Goal: Task Accomplishment & Management: Use online tool/utility

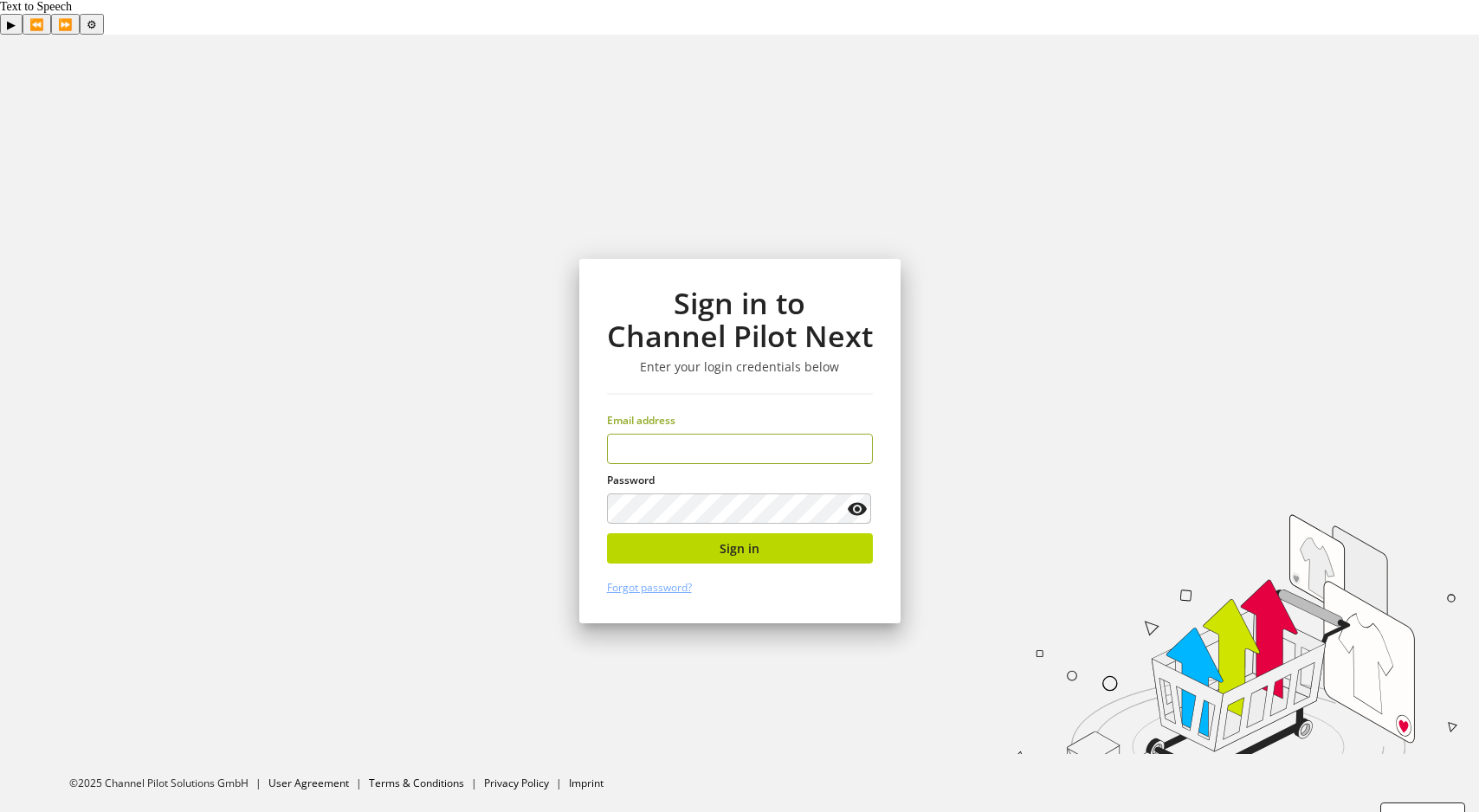
click at [753, 434] on input "email" at bounding box center [740, 449] width 266 height 31
click at [733, 434] on input "email" at bounding box center [740, 449] width 266 height 31
click at [716, 533] on button "Sign in" at bounding box center [740, 548] width 266 height 31
type input "**********"
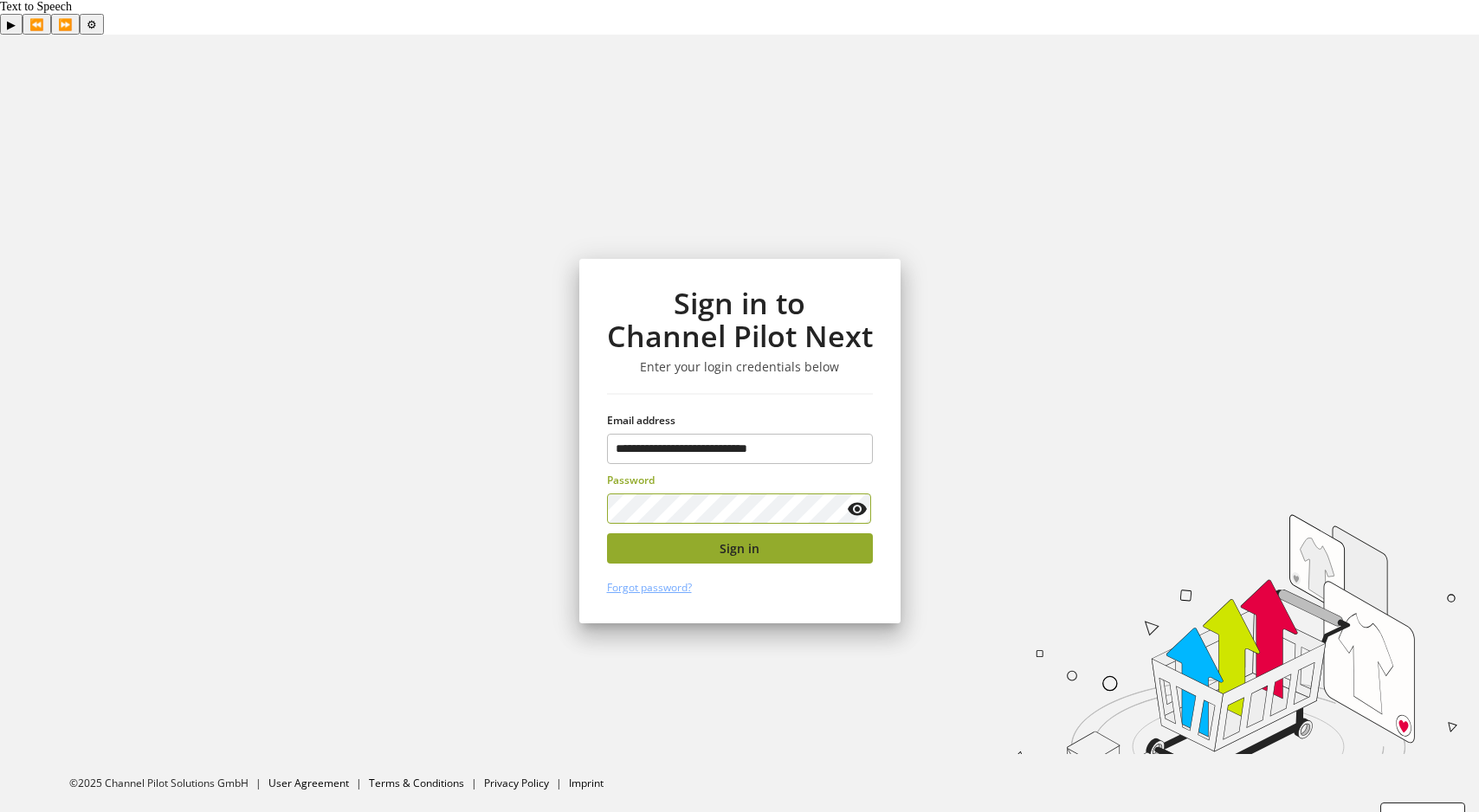
click at [728, 539] on span "Sign in" at bounding box center [739, 549] width 40 height 19
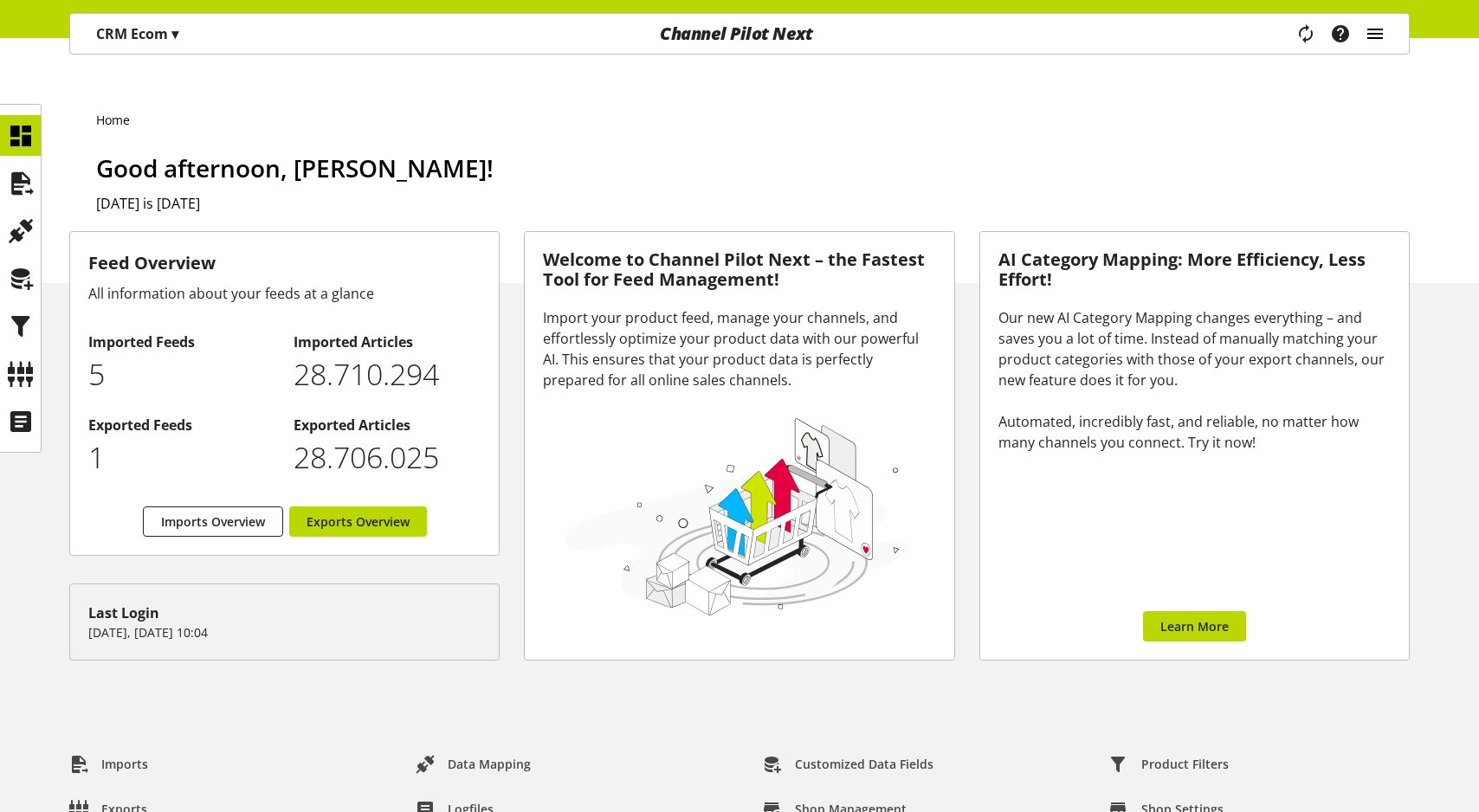
click at [1371, 28] on icon "main navigation" at bounding box center [1375, 34] width 20 height 32
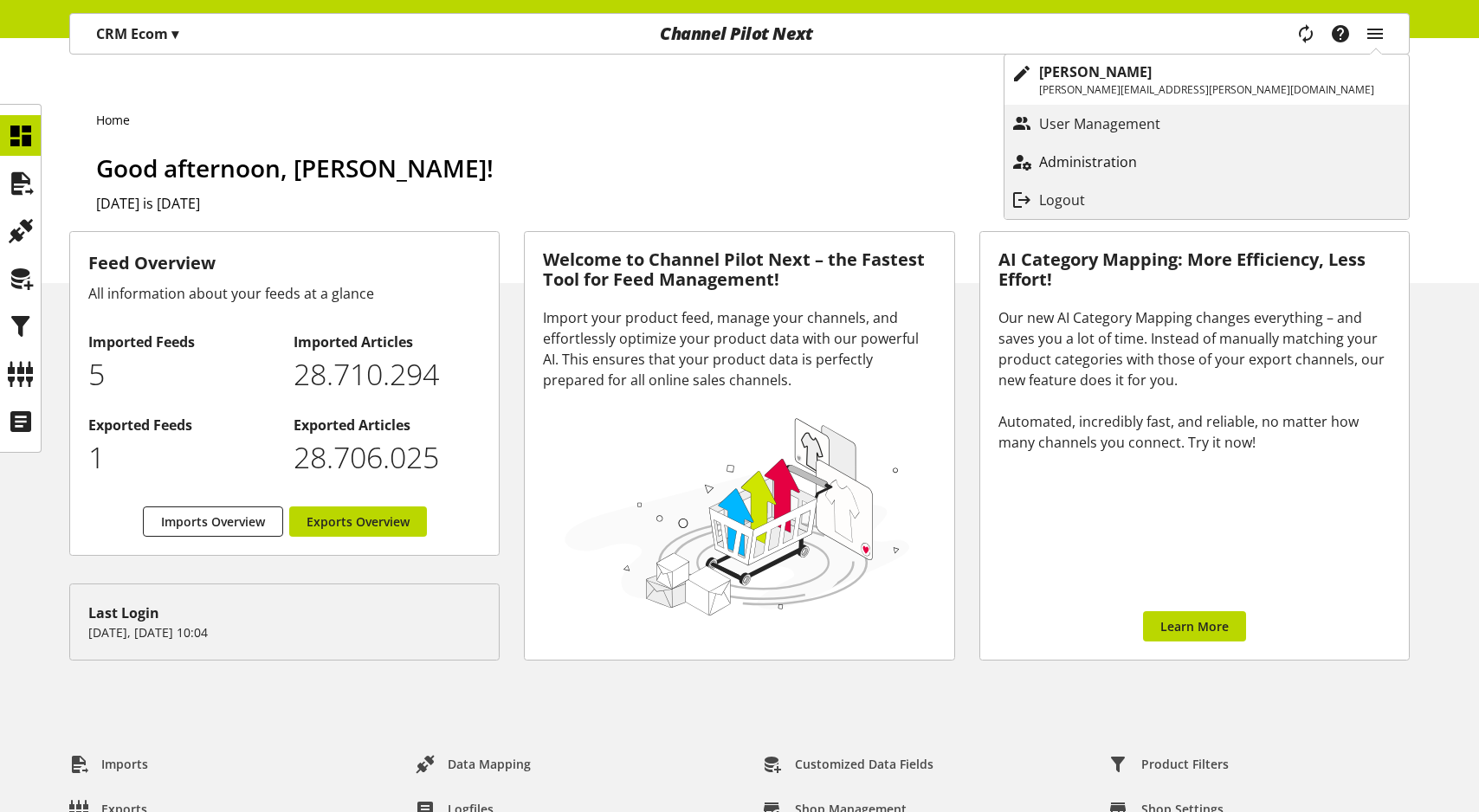
click at [1172, 159] on p "Administration" at bounding box center [1105, 161] width 133 height 20
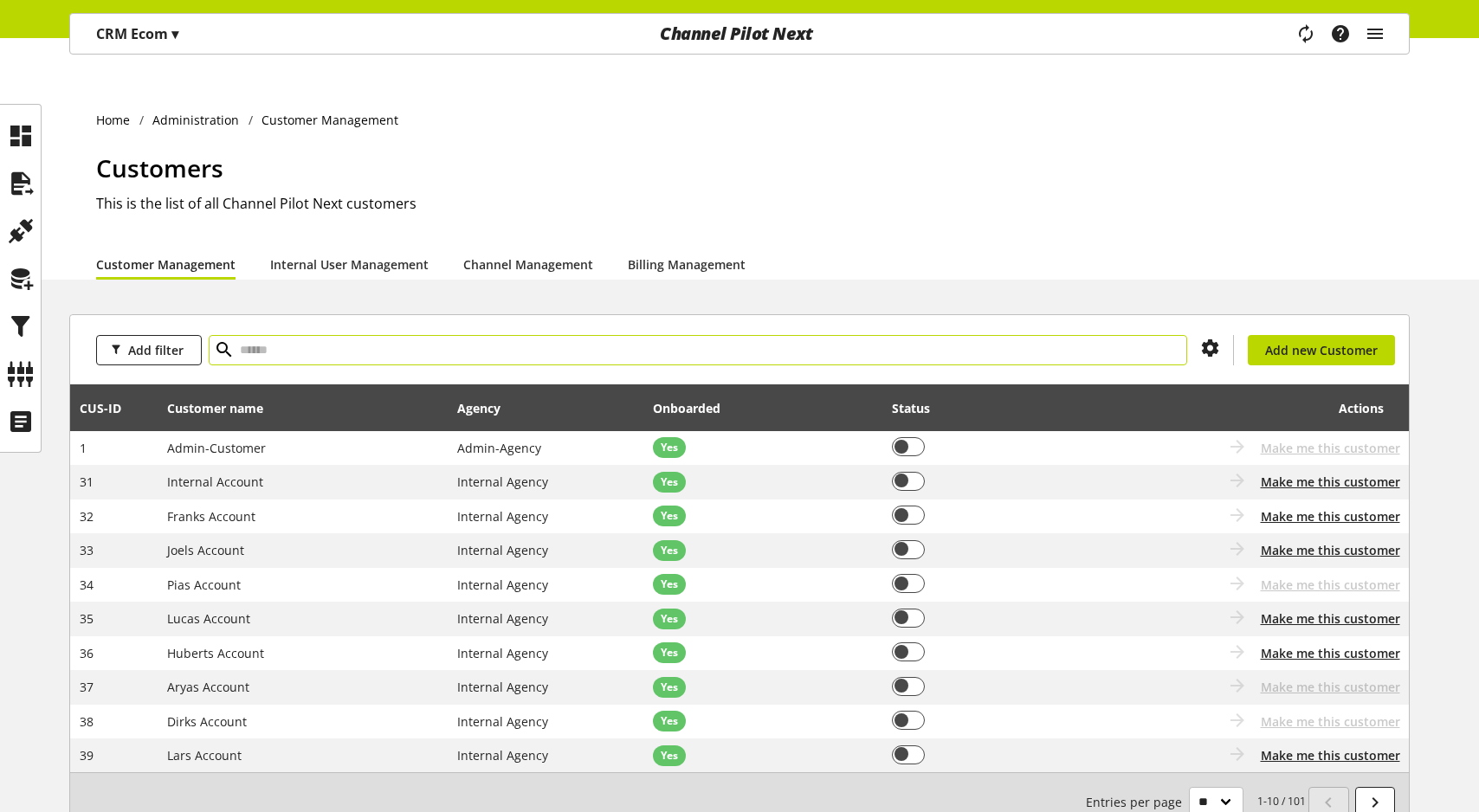
click at [323, 335] on input "text" at bounding box center [697, 349] width 978 height 31
type input "******"
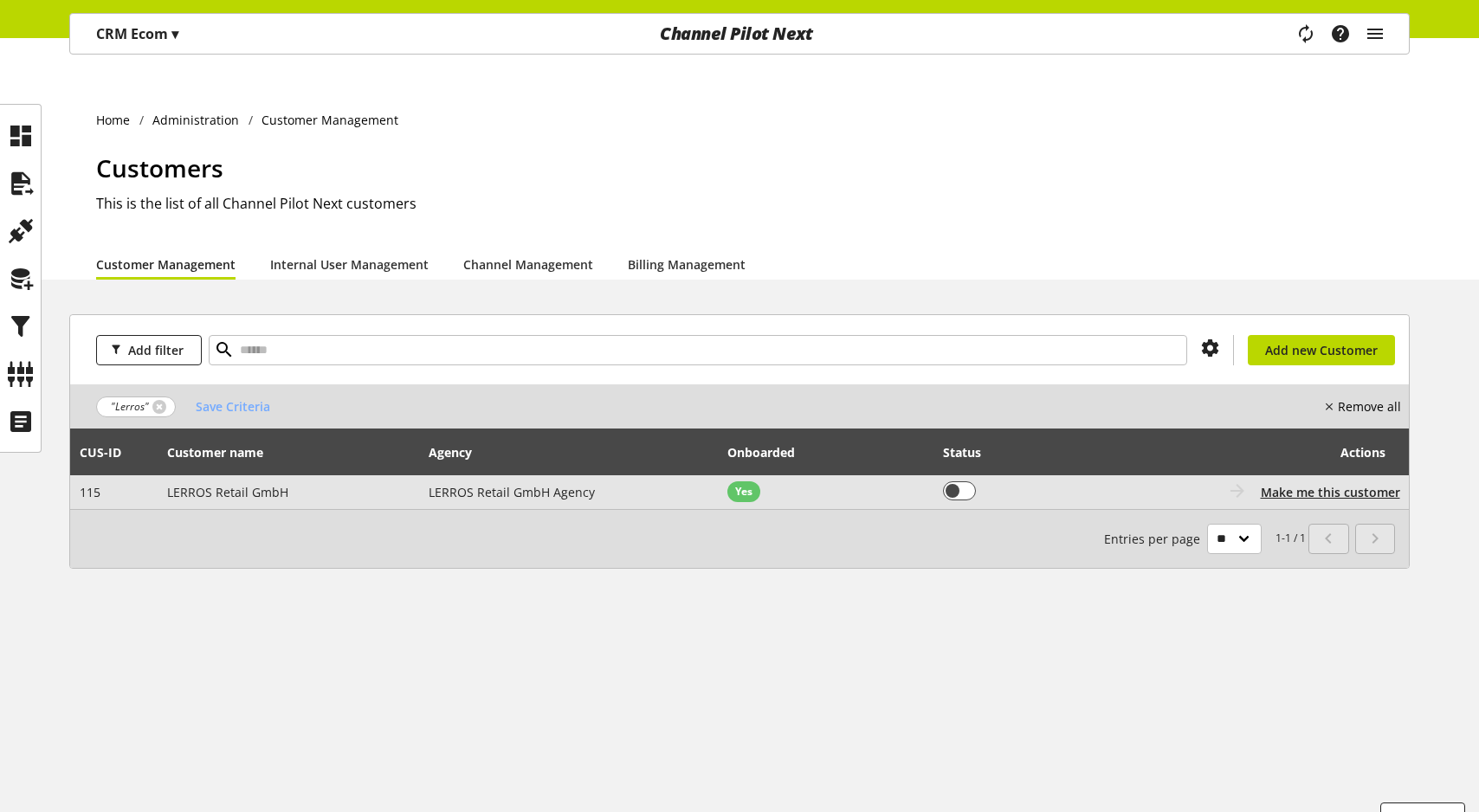
click at [1338, 476] on td "Coming soon: Go to customer Customer is not onboarded Make me this customer" at bounding box center [1256, 492] width 307 height 33
click at [1342, 483] on span "Make me this customer" at bounding box center [1331, 492] width 139 height 19
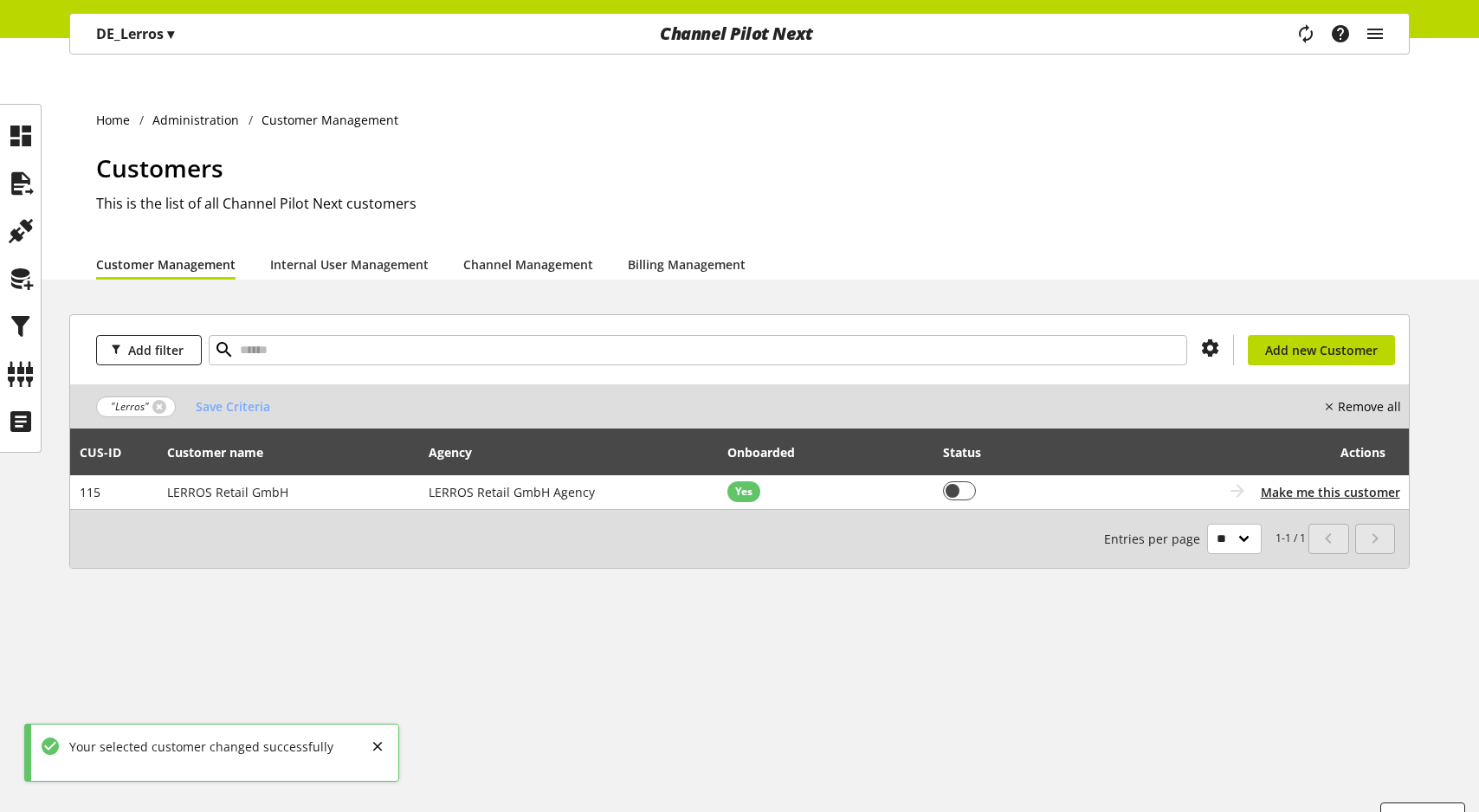
click at [142, 26] on p "DE_Lerros ▾" at bounding box center [135, 33] width 78 height 20
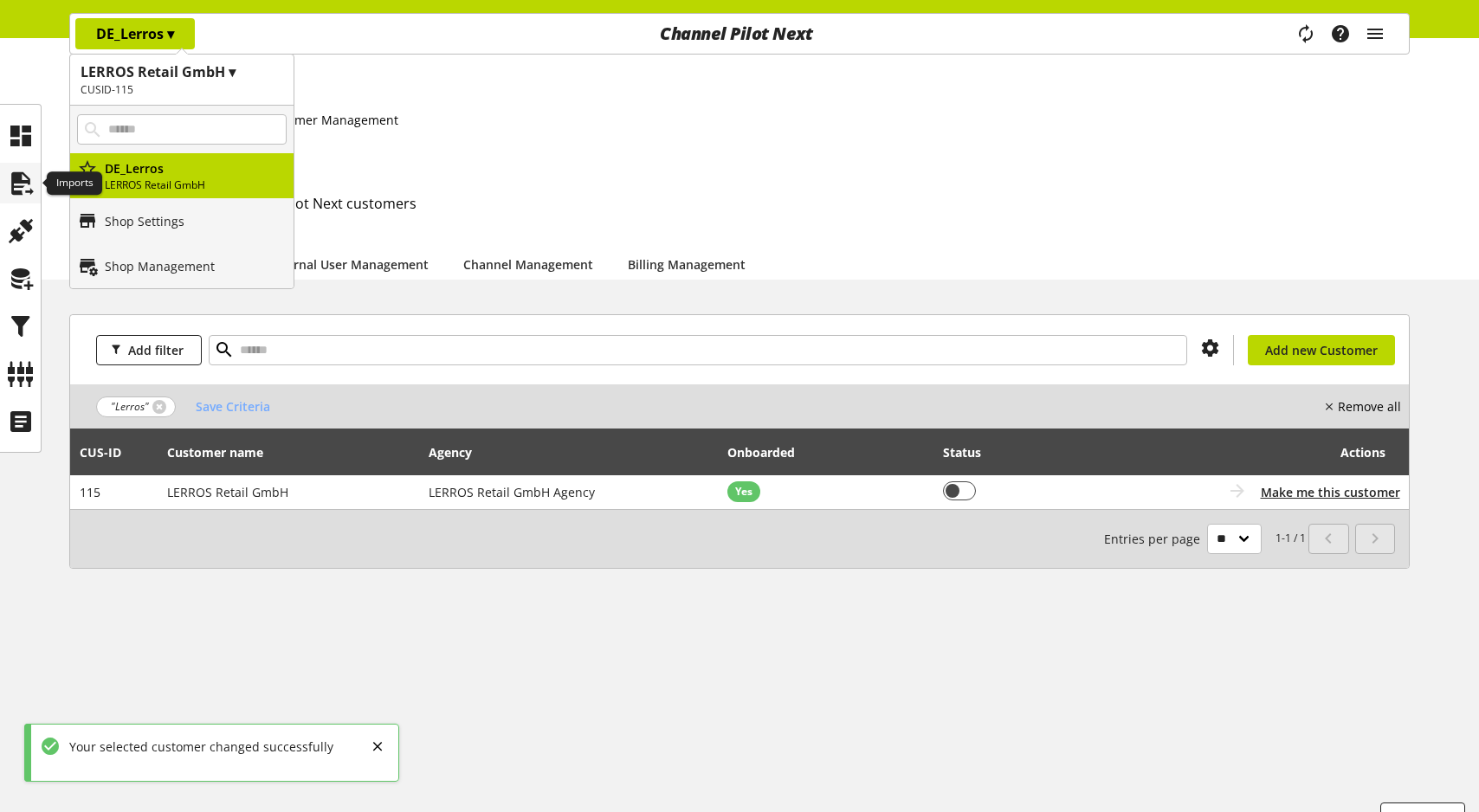
click at [17, 180] on icon at bounding box center [20, 183] width 28 height 34
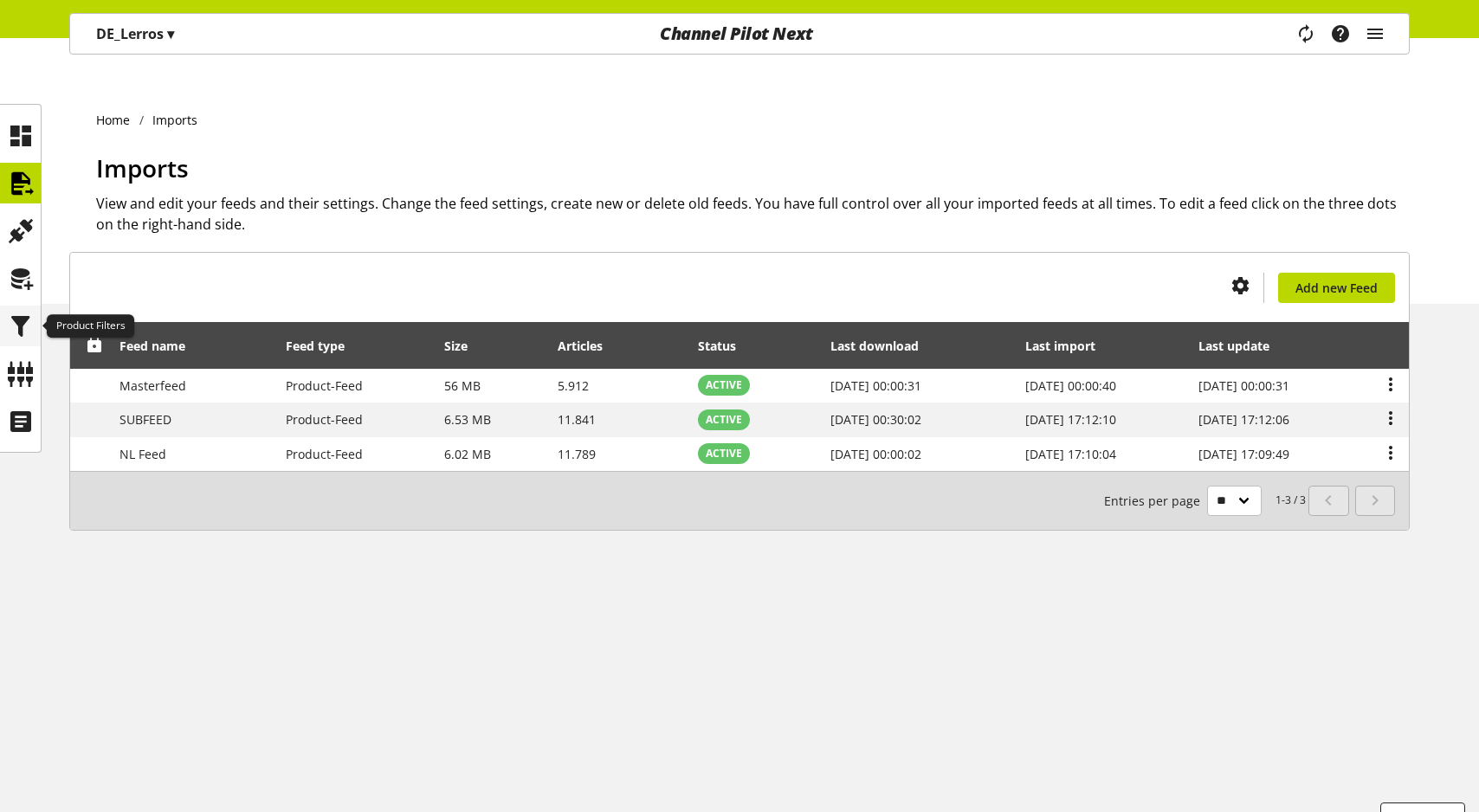
click at [28, 314] on icon at bounding box center [20, 325] width 28 height 34
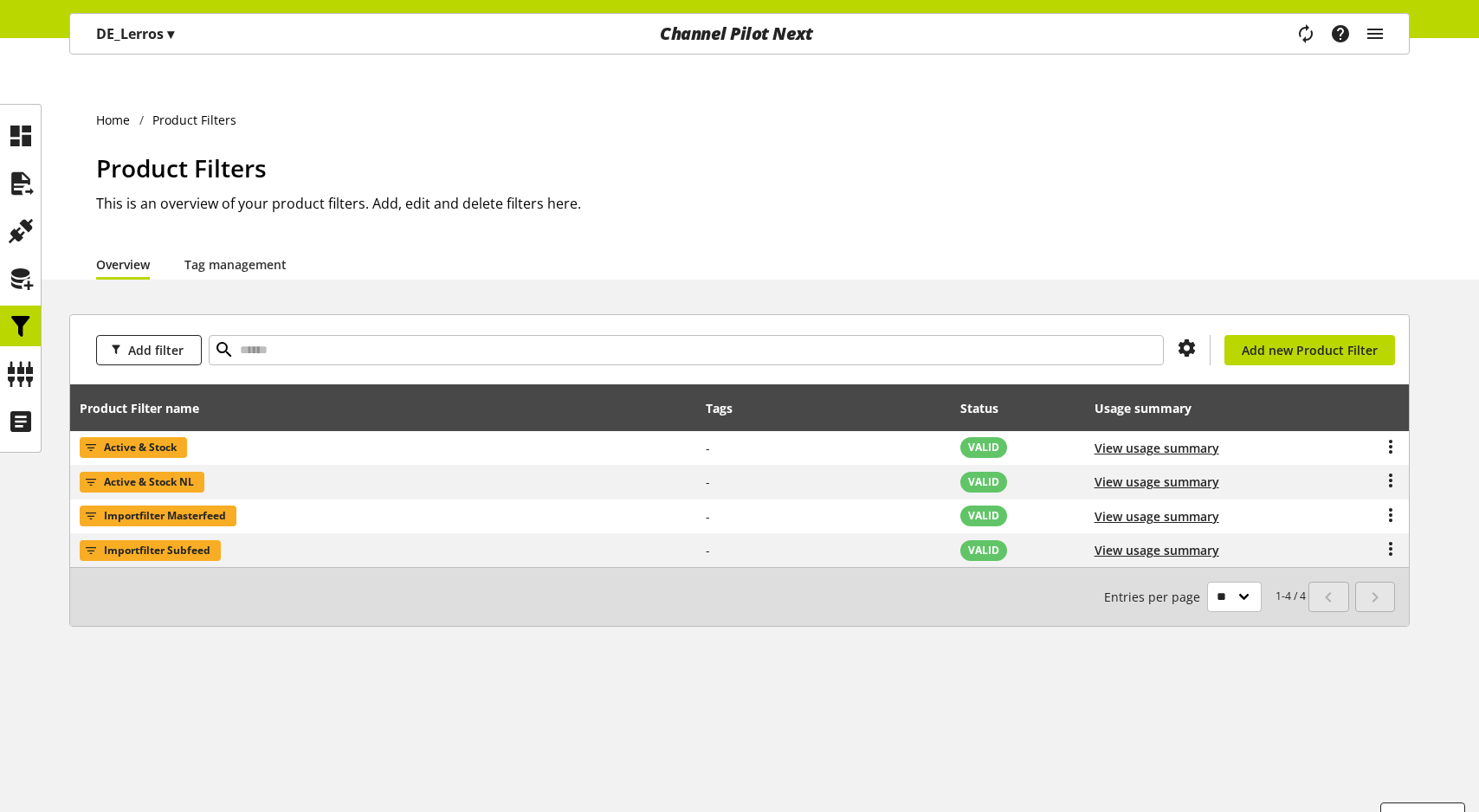
click at [152, 32] on p "DE_Lerros ▾" at bounding box center [135, 33] width 78 height 20
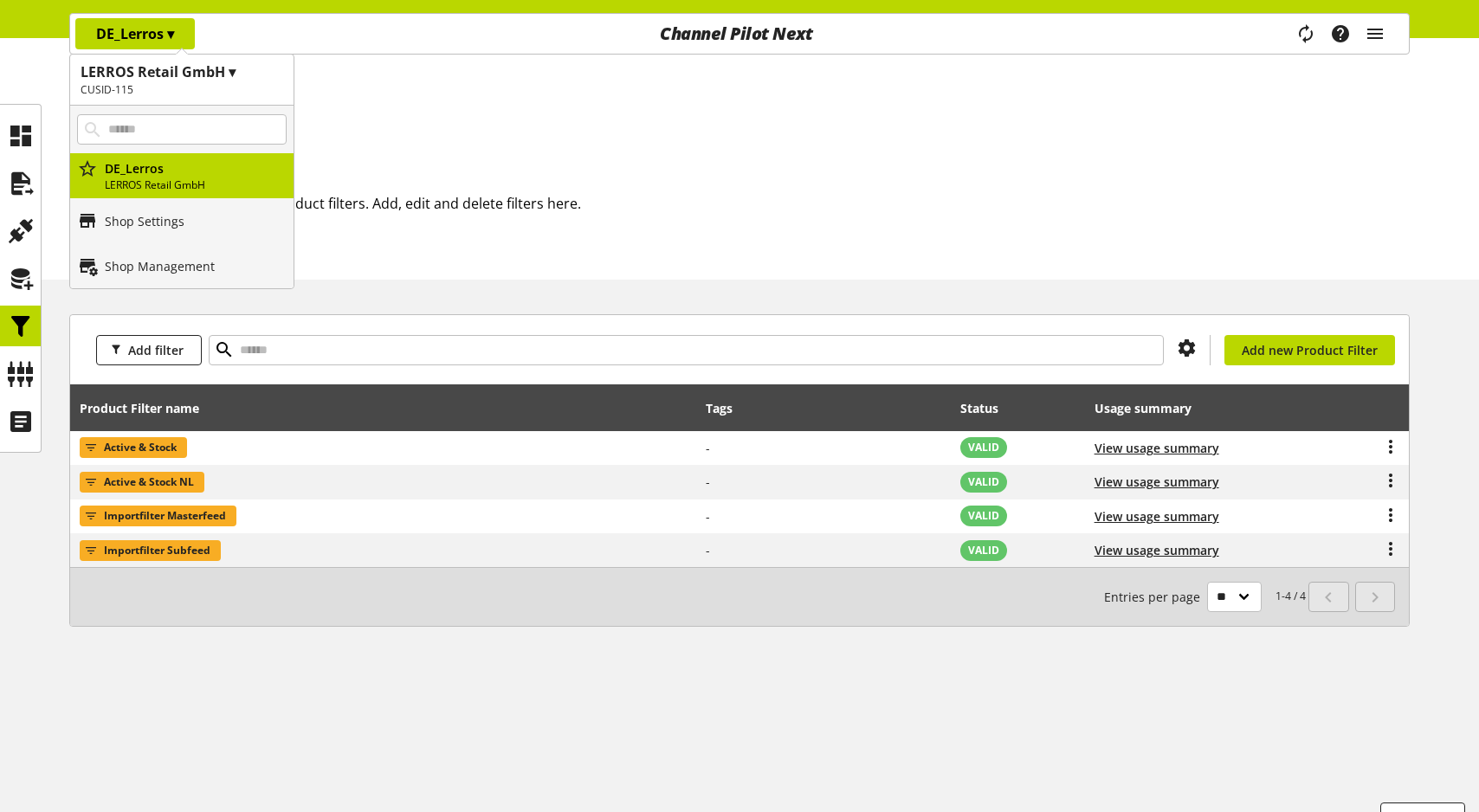
click at [689, 150] on h1 "Product Filters" at bounding box center [753, 168] width 1314 height 36
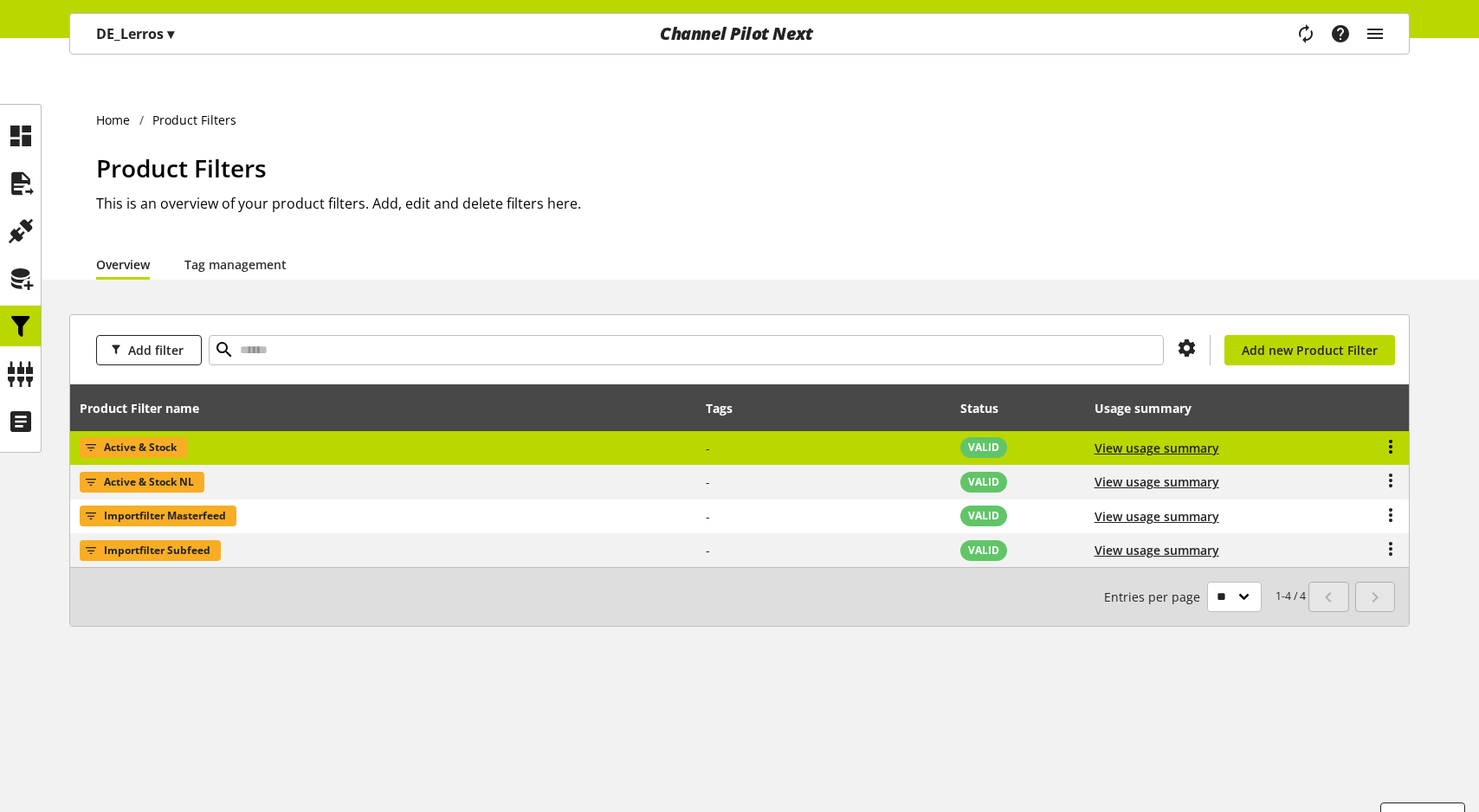
click at [1390, 431] on icon at bounding box center [1391, 447] width 20 height 32
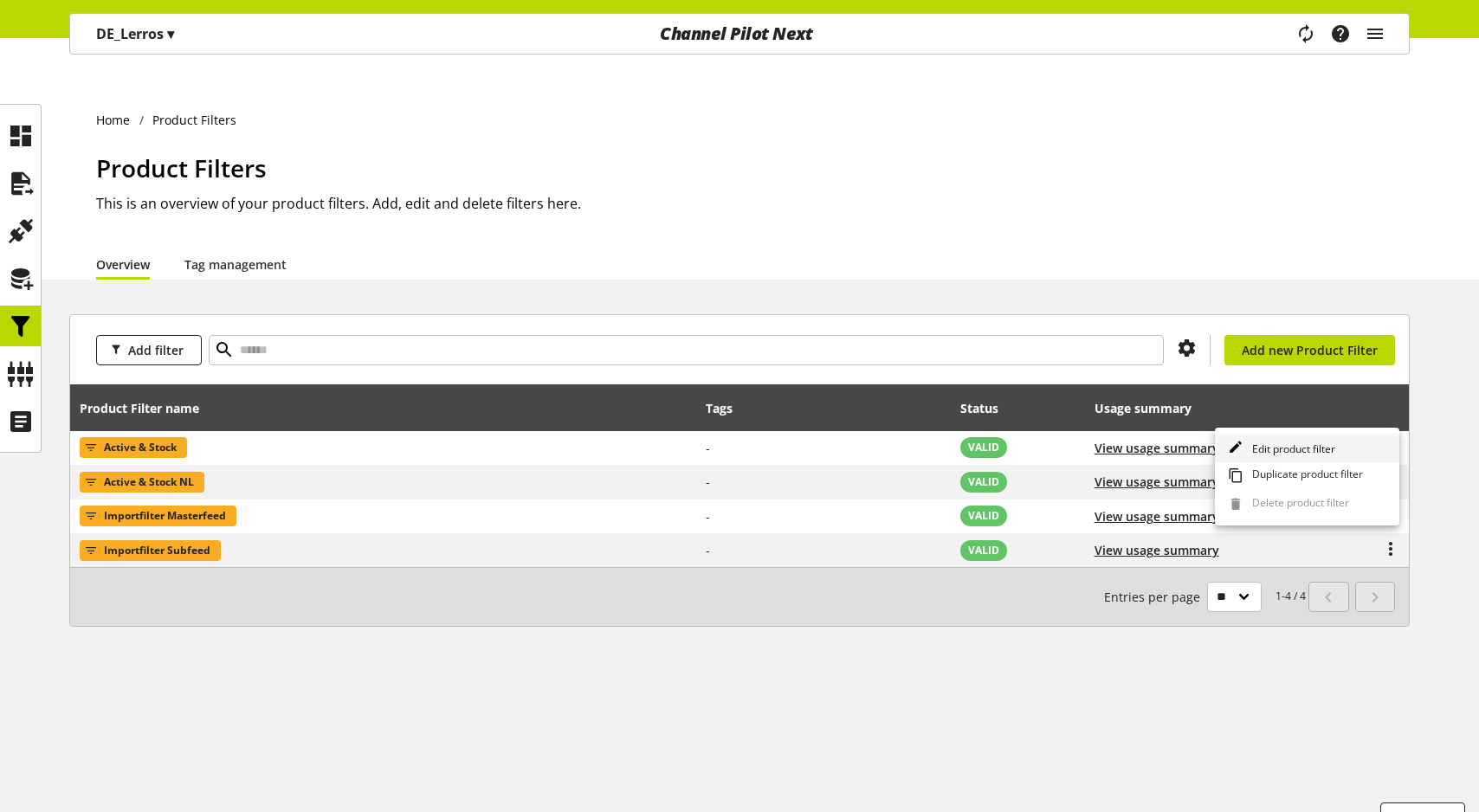
click at [1302, 443] on span "Edit product filter" at bounding box center [1290, 449] width 90 height 15
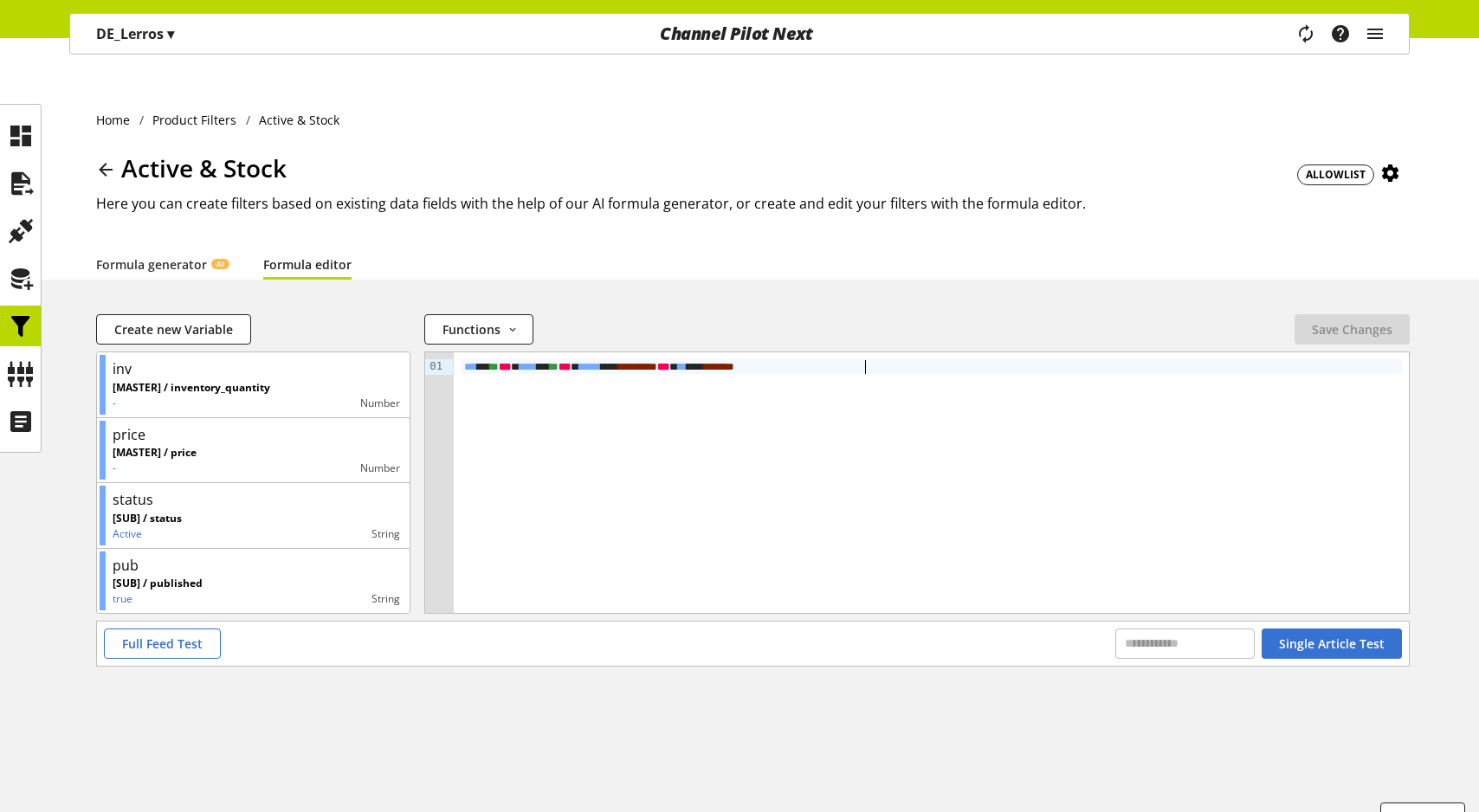
click at [899, 364] on div "*** * * *** ***** * * *** ****** ** * ****** * *** *** ** * **** *" at bounding box center [931, 482] width 955 height 260
click at [1294, 314] on div "Functions abs avg base64_decode base64_encode capitalize case case_in_string ca…" at bounding box center [860, 329] width 871 height 31
click at [1332, 321] on span "Save Changes" at bounding box center [1352, 330] width 81 height 19
click at [1307, 43] on icon "main navigation" at bounding box center [1307, 33] width 31 height 36
